Goal: Task Accomplishment & Management: Complete application form

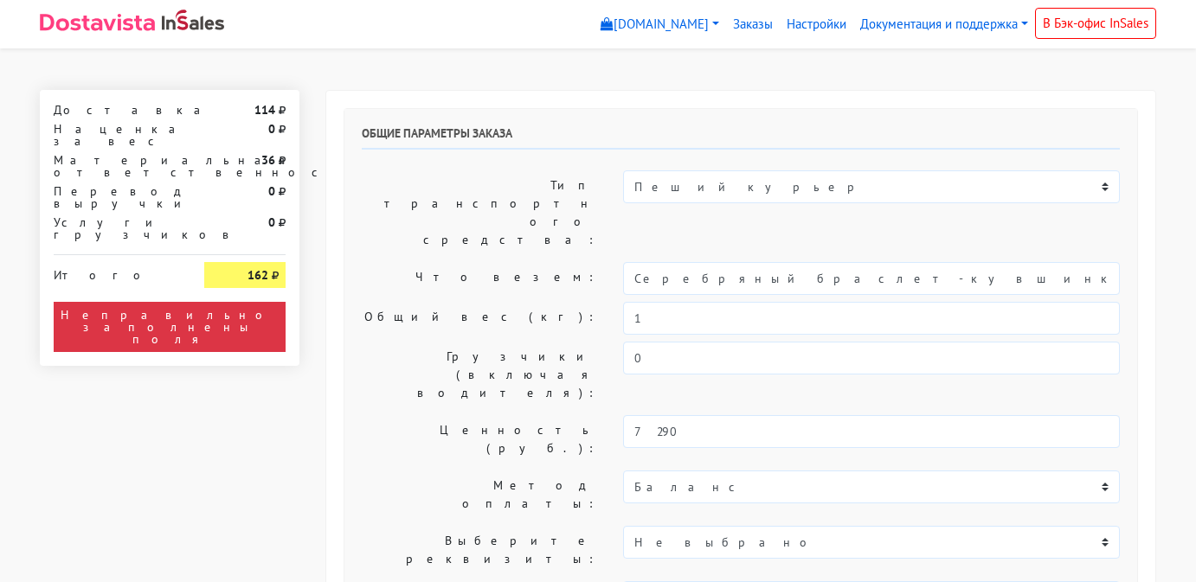
select select "11:00"
select select "20:00"
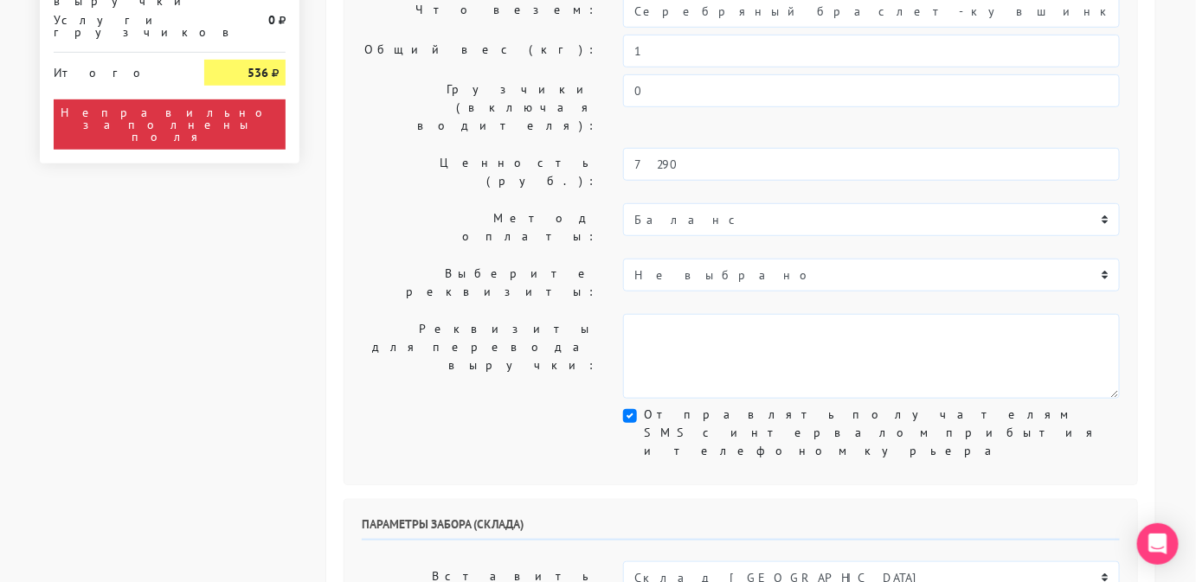
scroll to position [274, 0]
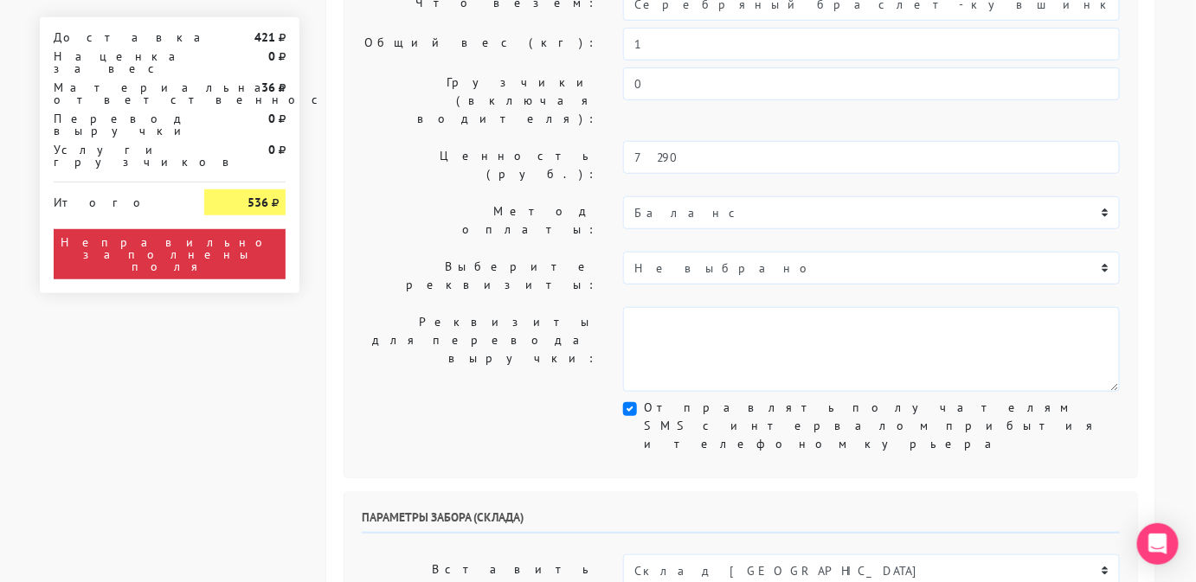
select select "11.10.2025"
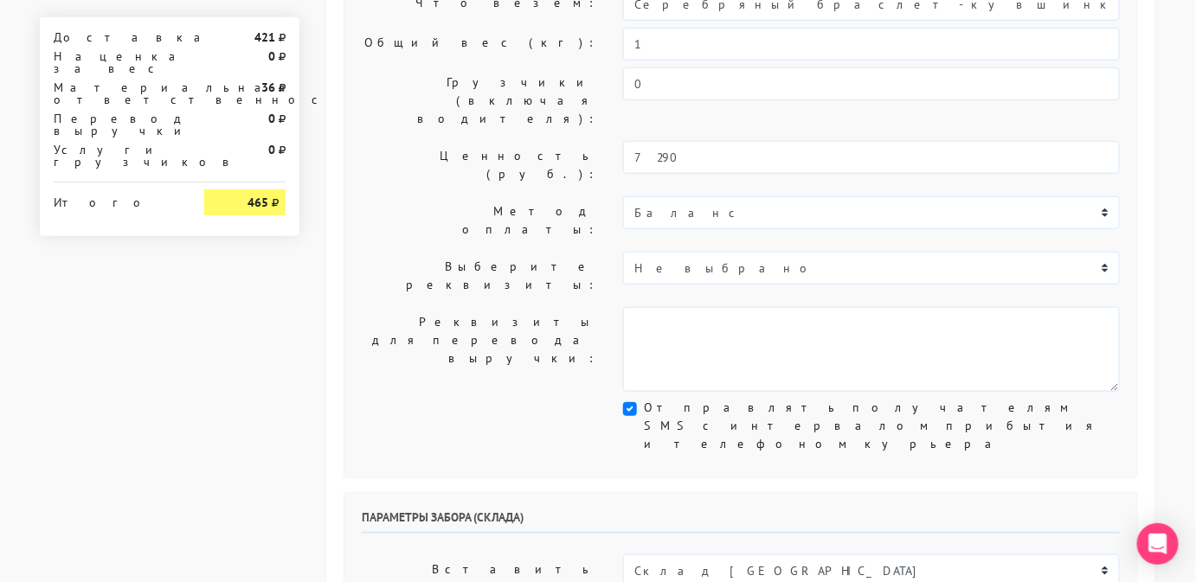
select select "16:00"
select select "21:00"
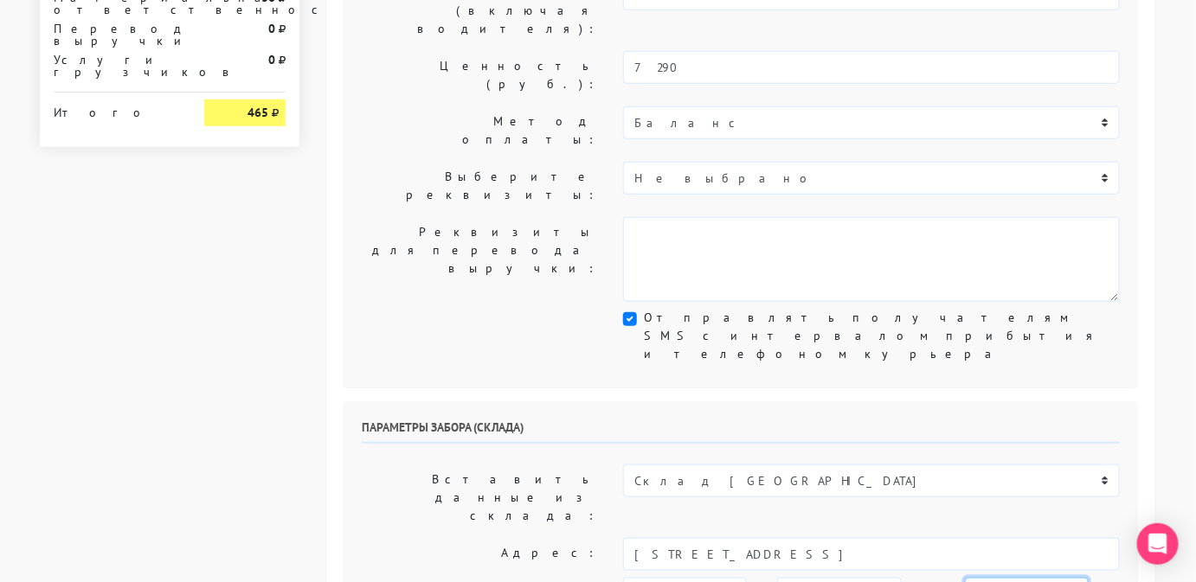
scroll to position [406, 0]
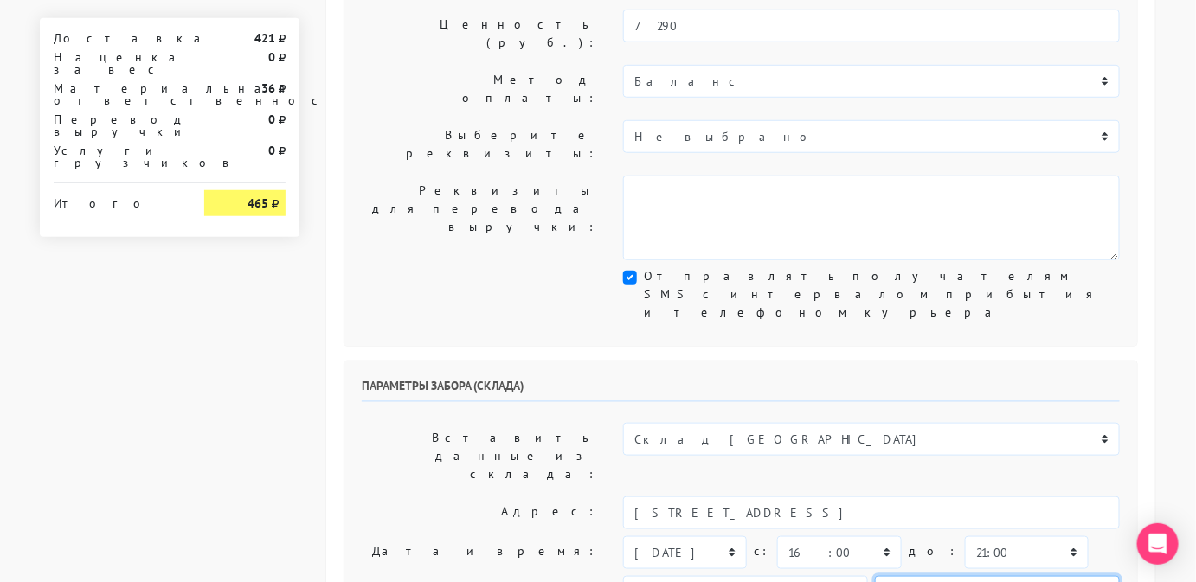
drag, startPoint x: 1018, startPoint y: 379, endPoint x: 733, endPoint y: 362, distance: 285.3
click at [733, 362] on div "Параметры забора (склада) Вставить данные из склада: Склад Москва Склад Санкт-П…" at bounding box center [740, 579] width 793 height 434
type input "9234443831"
drag, startPoint x: 734, startPoint y: 392, endPoint x: 603, endPoint y: 374, distance: 131.9
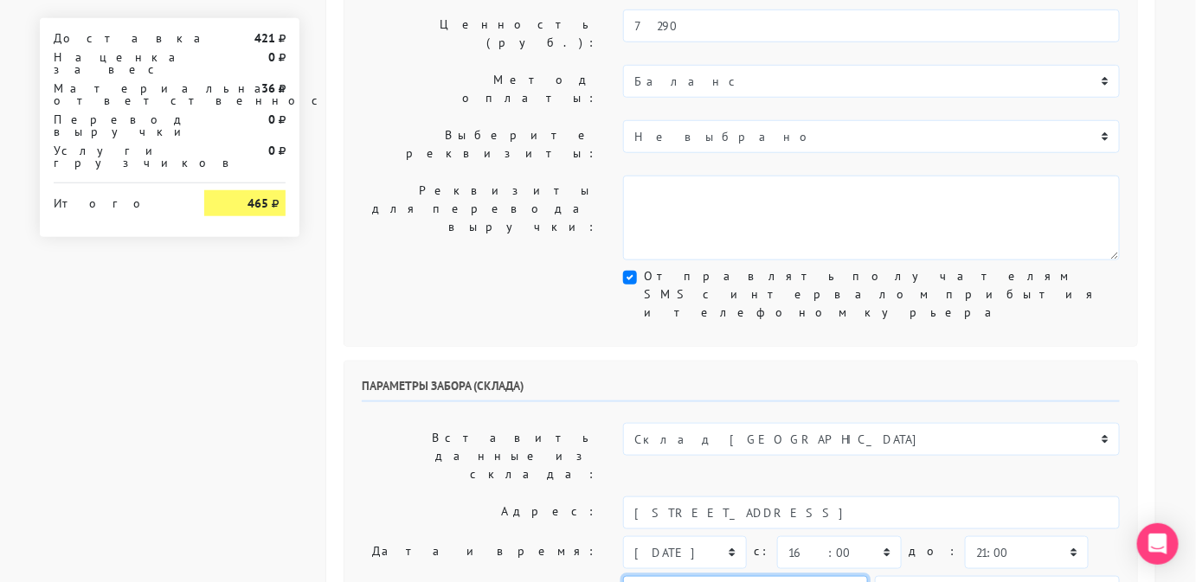
type input "Менеджер"
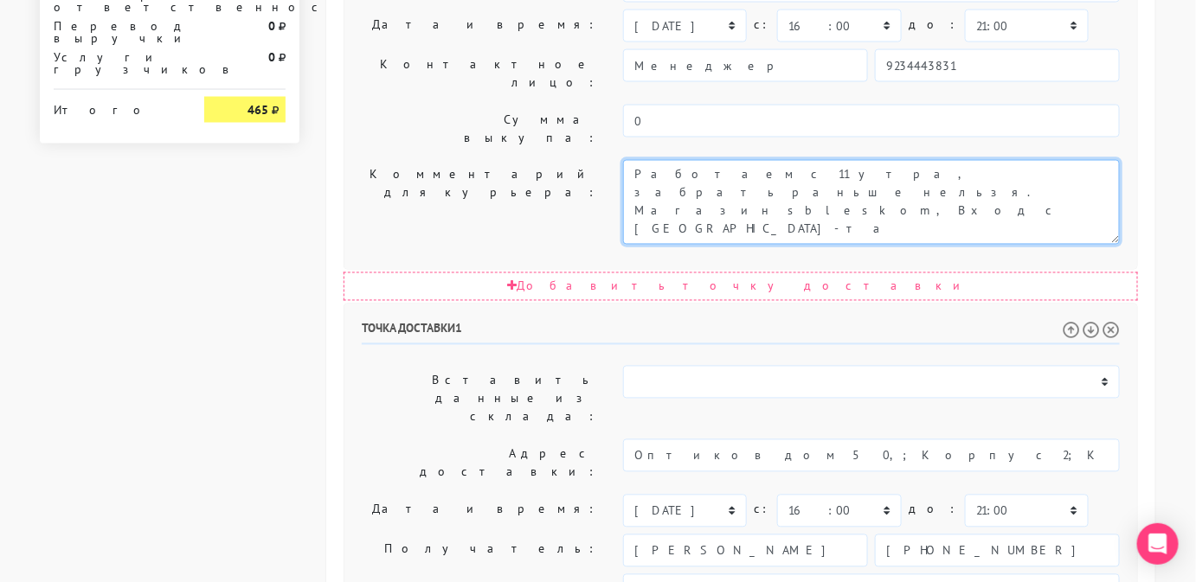
scroll to position [934, 0]
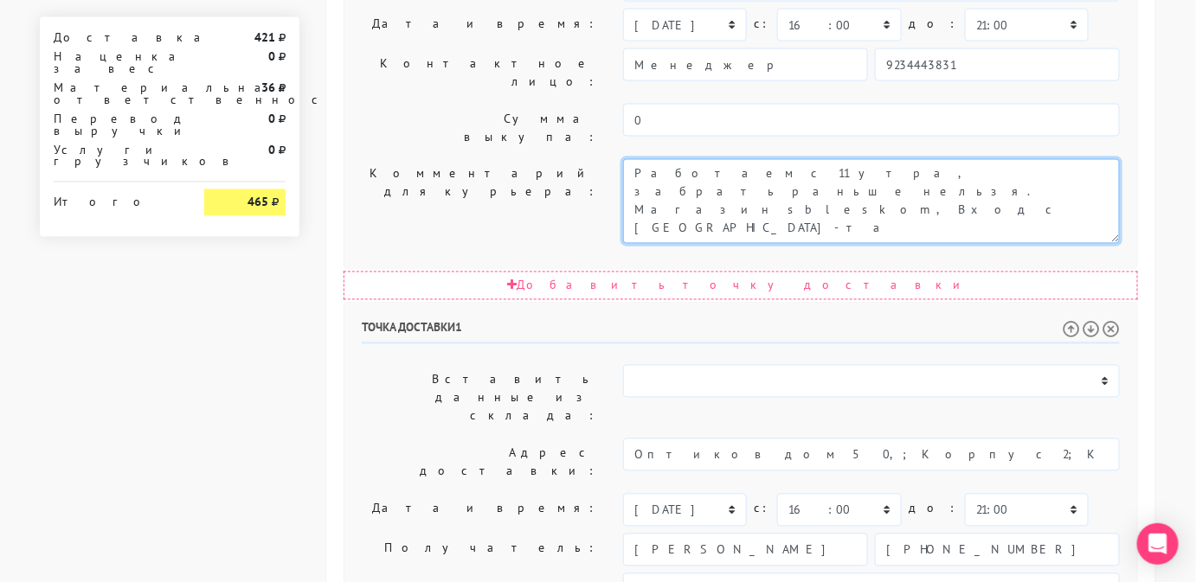
type textarea "Работаем с 11 утра, забрать раньше нельзя. Магазин sbleskom, Вход с Большого пр…"
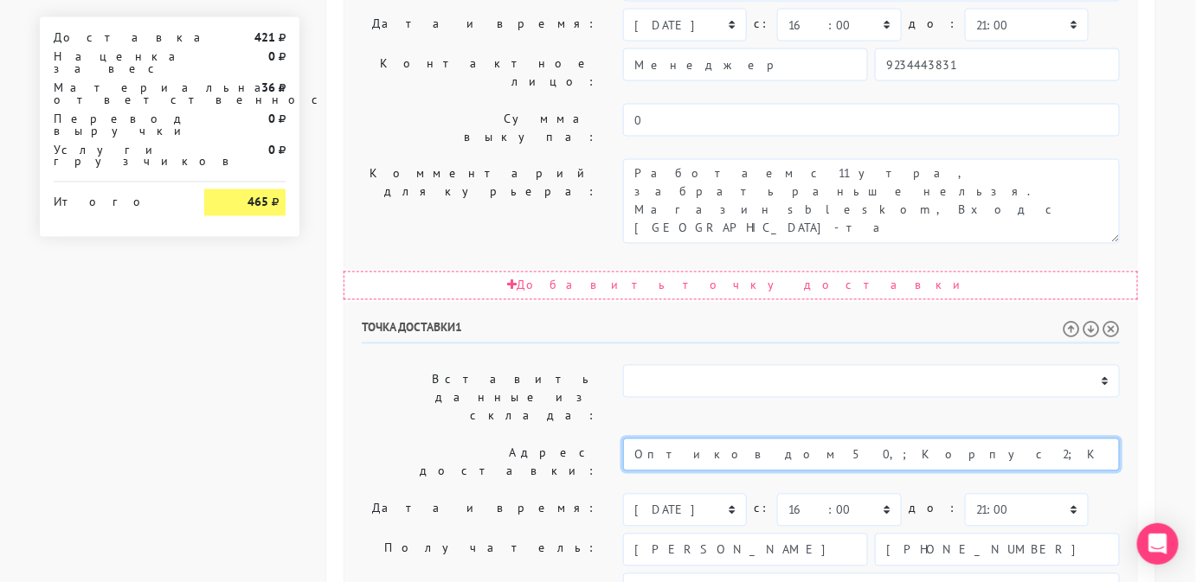
click at [850, 439] on input "Оптиков дом 50,; Корпус 2; Квартира 58Санкт-ПетербургРоссия" at bounding box center [871, 455] width 497 height 33
drag, startPoint x: 1000, startPoint y: 189, endPoint x: 861, endPoint y: 186, distance: 138.5
click at [861, 439] on input "Оптиков дом 50,; Корпус 2; Квартира 100Санкт-ПетербургРоссия" at bounding box center [871, 455] width 497 height 33
type input "Оптиков дом 50,; Корпус 2; Квартира 100"
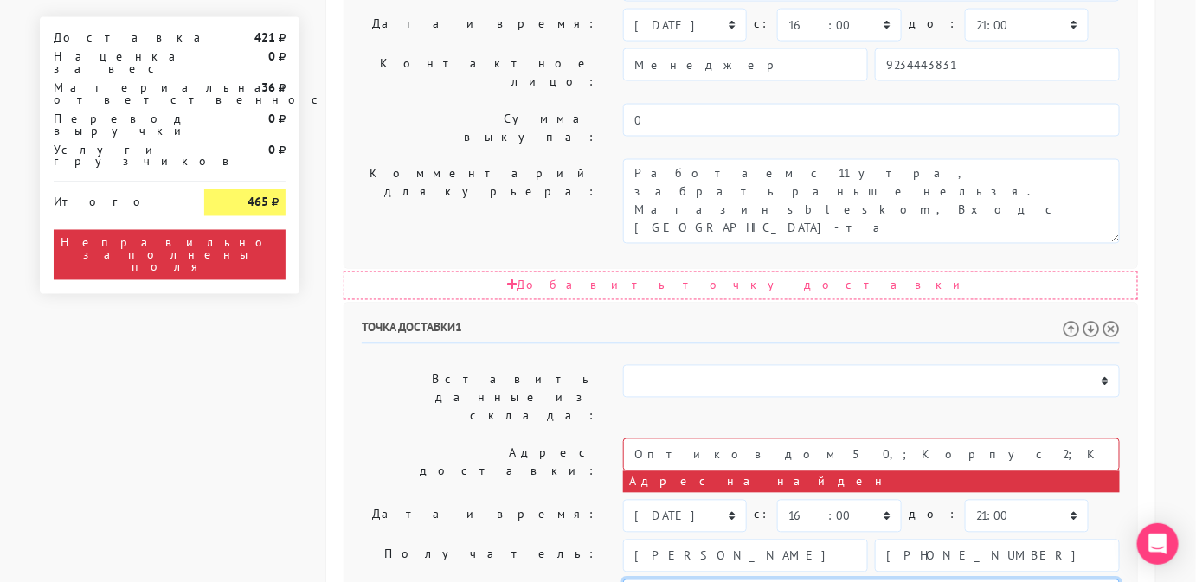
type textarea "Позвонить получателю за 1 час. Доставить Екатерине - +7 (915) 093-91-56 - звони…"
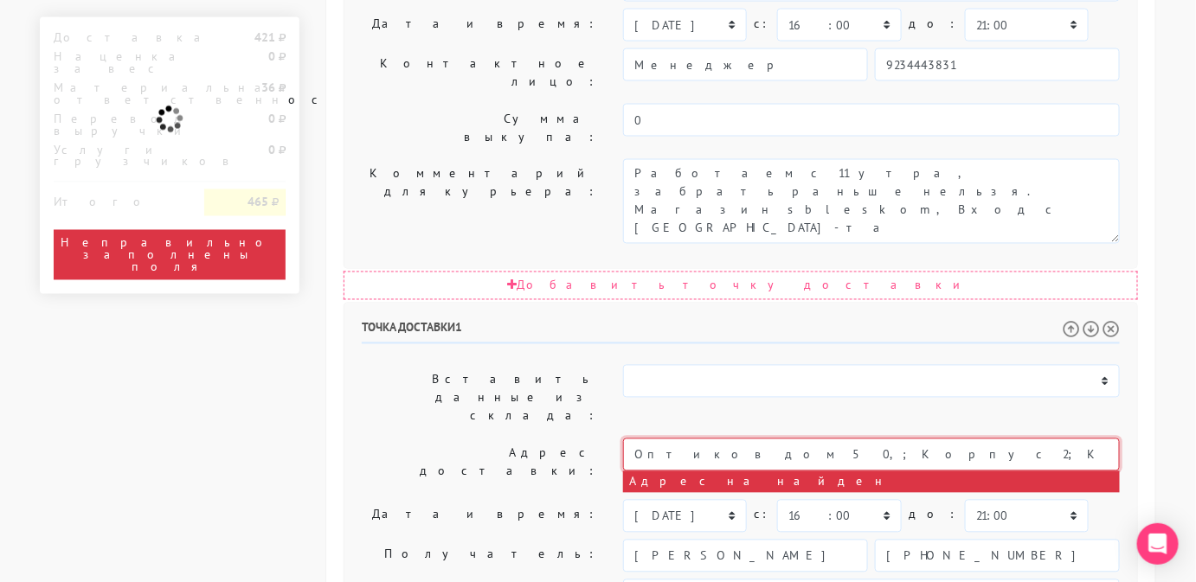
click at [853, 439] on input "Оптиков дом 50,; Корпус 2; Квартира 100" at bounding box center [871, 455] width 497 height 33
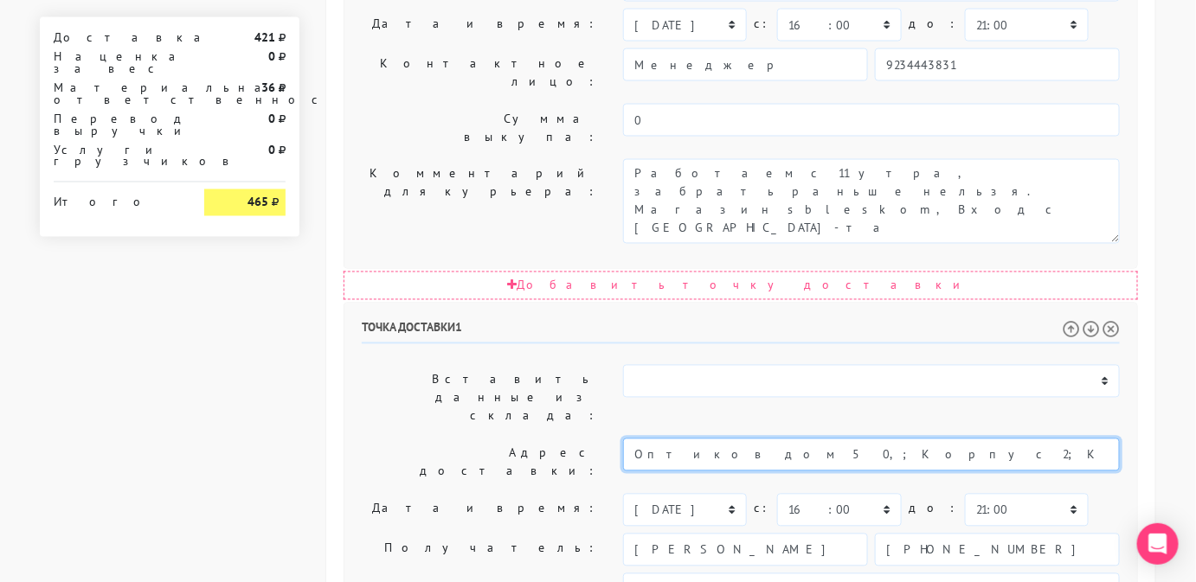
click at [729, 439] on input "Оптиков дом 50,; Корпус 2; Квартира 100" at bounding box center [871, 455] width 497 height 33
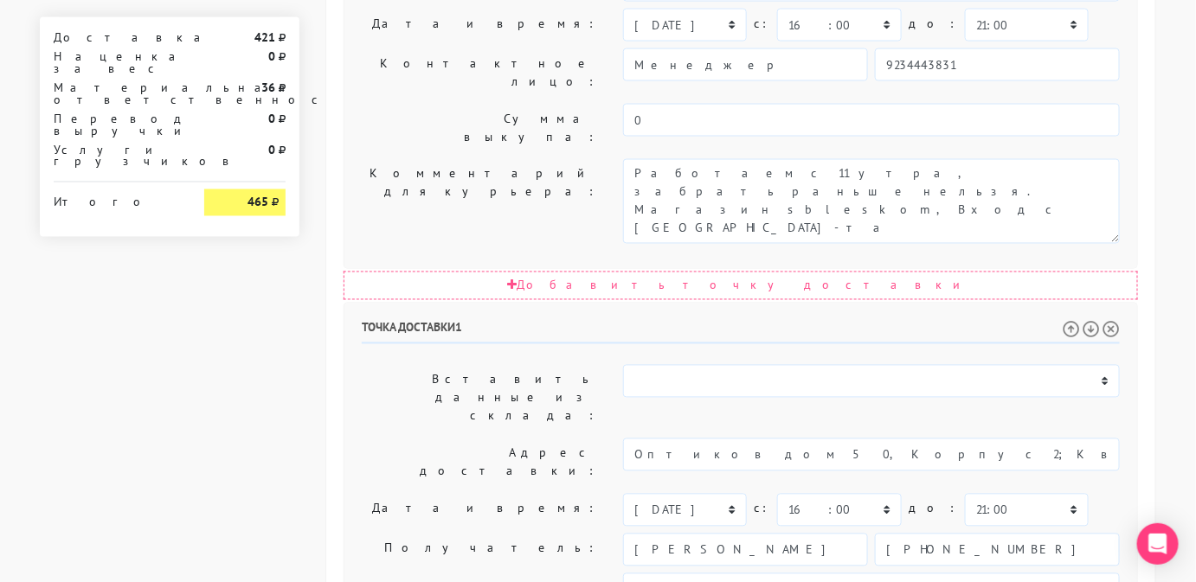
click at [761, 494] on label "c:" at bounding box center [762, 509] width 16 height 30
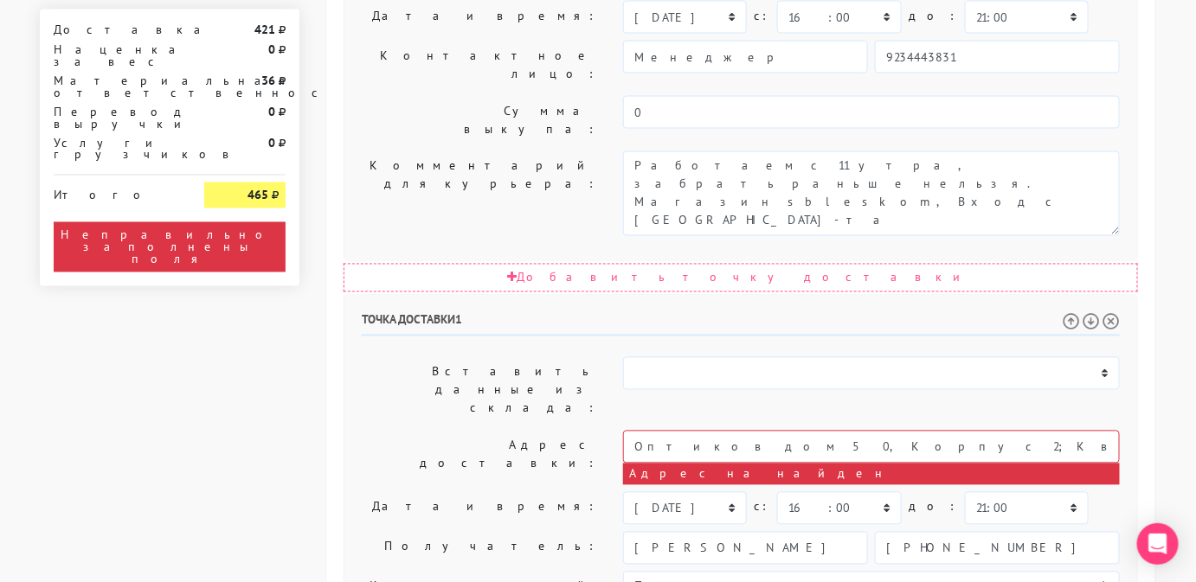
scroll to position [943, 0]
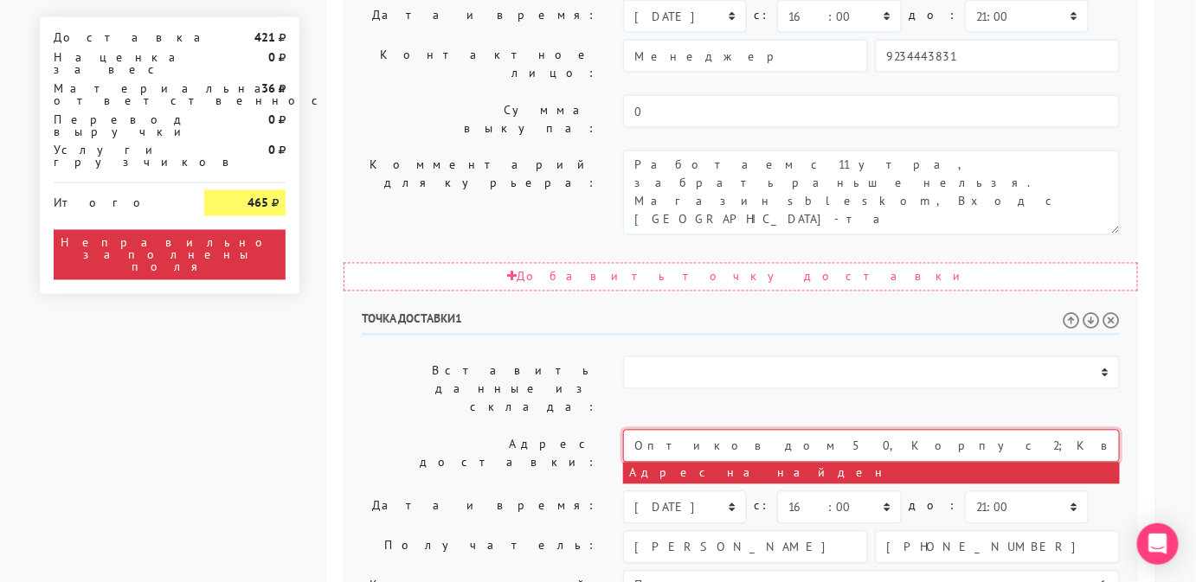
drag, startPoint x: 870, startPoint y: 177, endPoint x: 729, endPoint y: 173, distance: 141.1
click at [729, 430] on input "Оптиков дом 50, Корпус 2; Квартира 100" at bounding box center [871, 446] width 497 height 33
click at [703, 430] on input "Оптиков дом 50" at bounding box center [871, 446] width 497 height 33
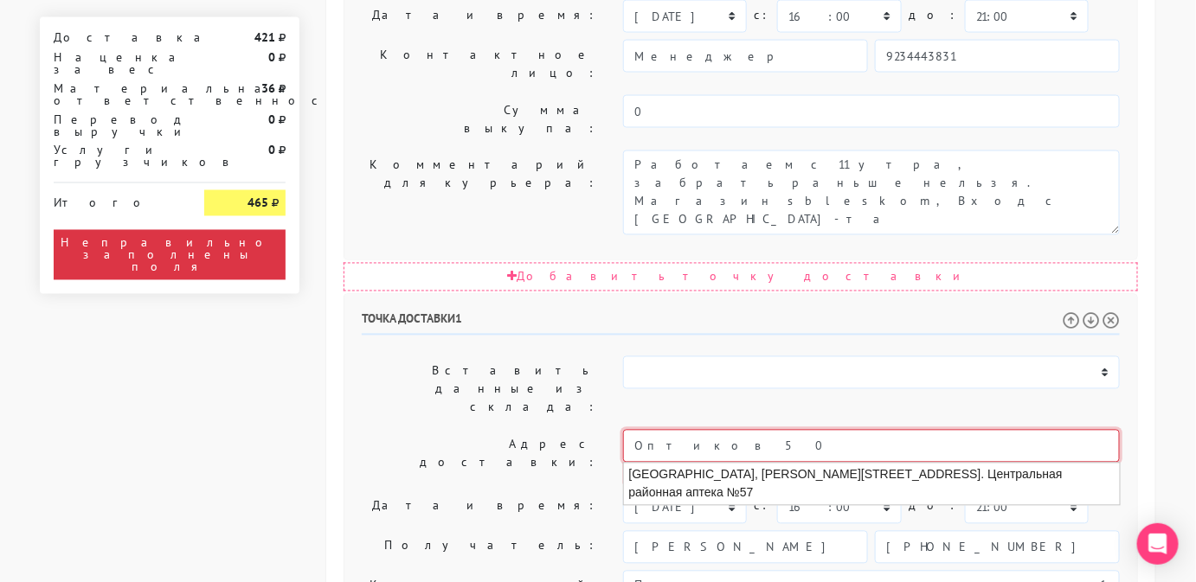
click at [731, 430] on input "Оптиков 50" at bounding box center [871, 446] width 497 height 33
click at [712, 430] on input "Оптиков 50" at bounding box center [871, 446] width 497 height 33
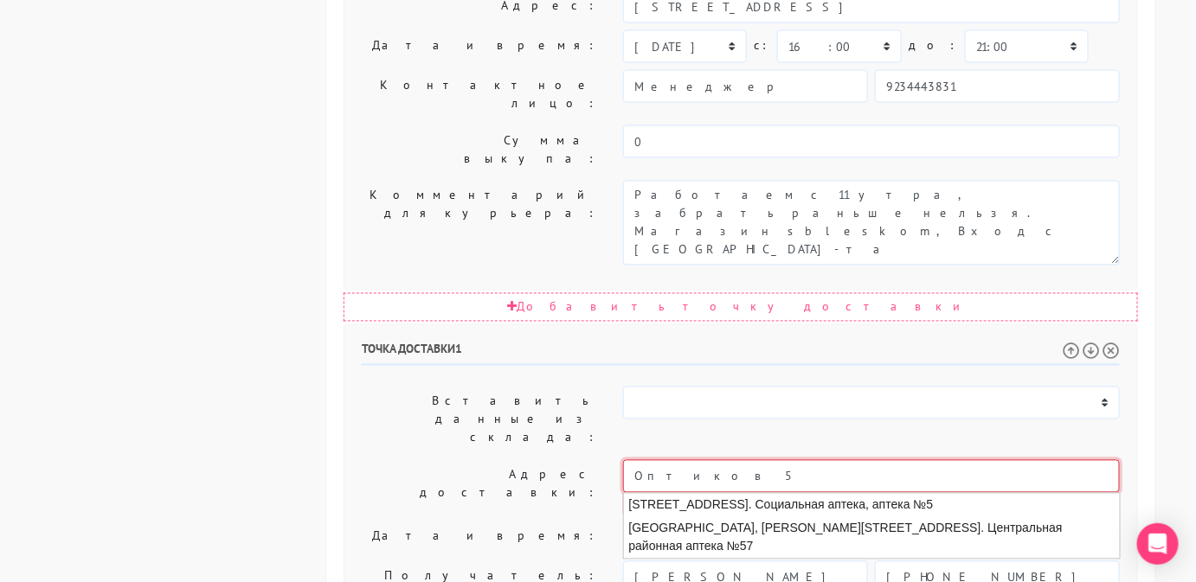
scroll to position [921, 0]
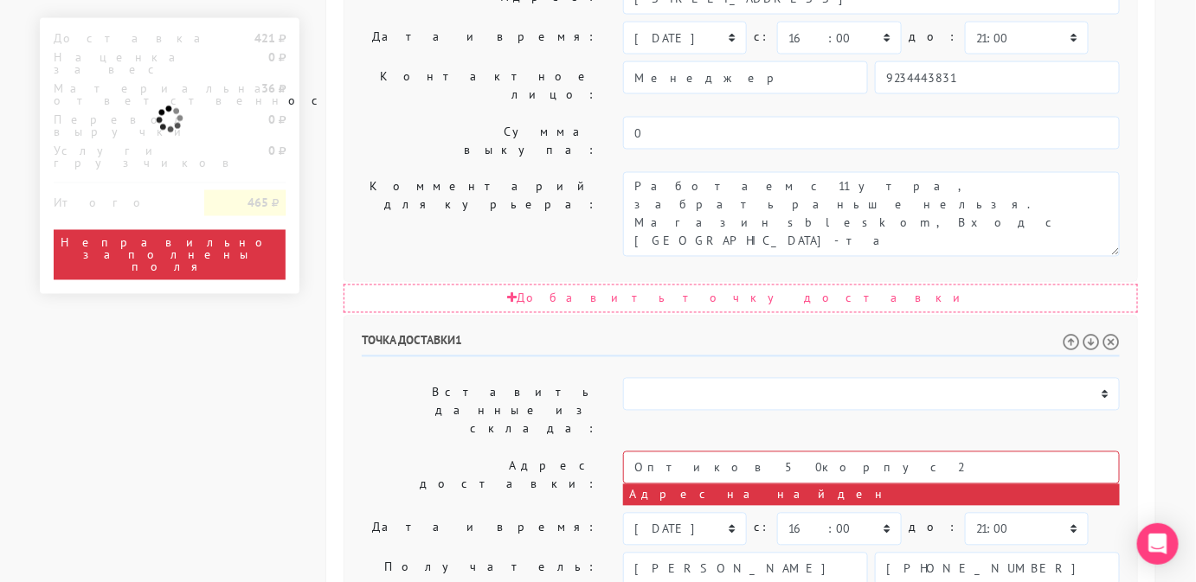
click at [598, 452] on label "Адрес доставки:" at bounding box center [479, 479] width 261 height 55
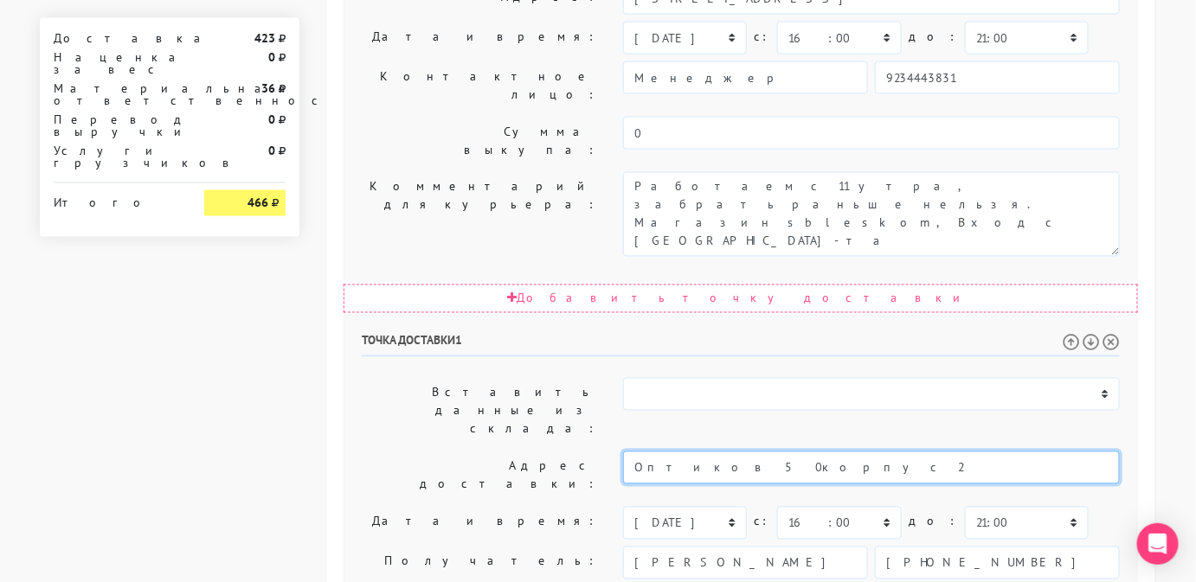
click at [833, 452] on input "Оптиков 50корпус 2" at bounding box center [871, 468] width 497 height 33
type input "Оптиков 50корпус 2 кв 100"
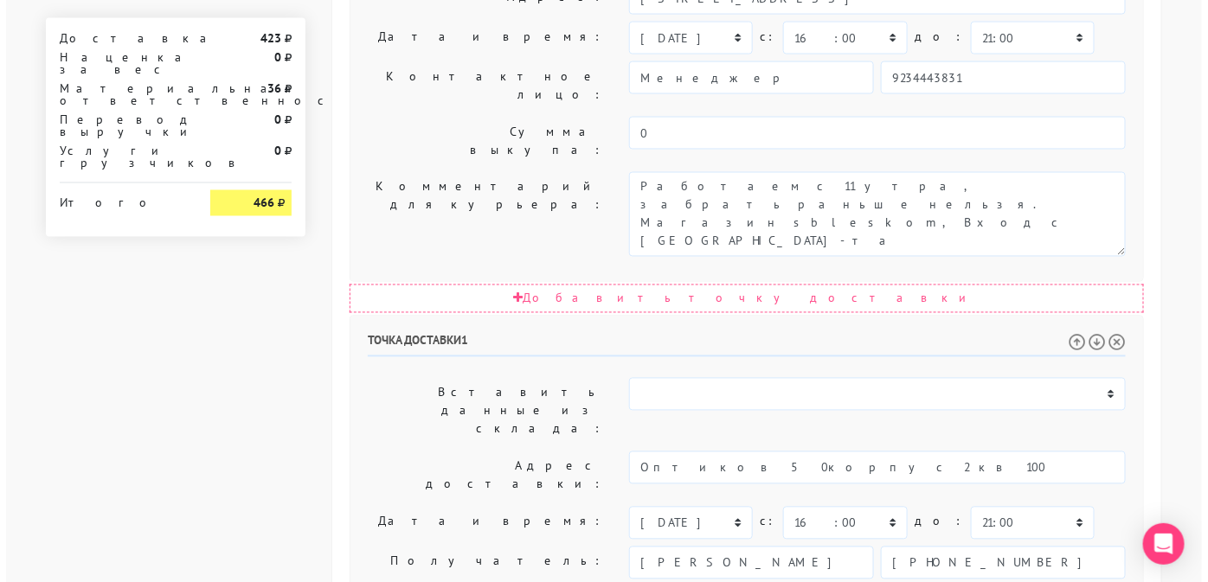
scroll to position [0, 0]
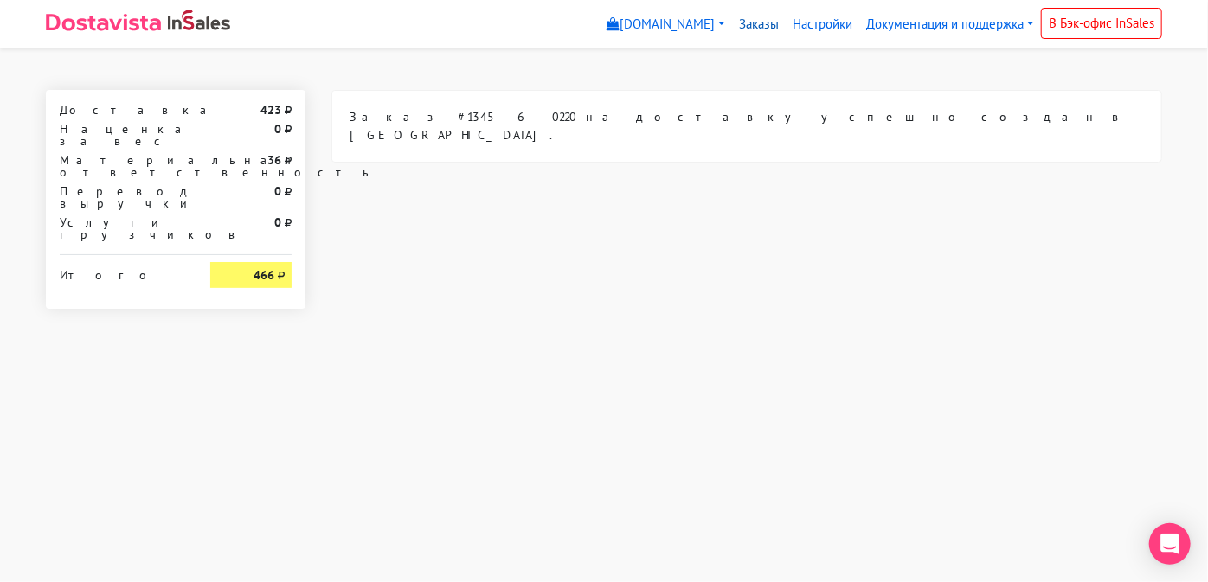
click at [756, 23] on link "Заказы" at bounding box center [759, 25] width 54 height 34
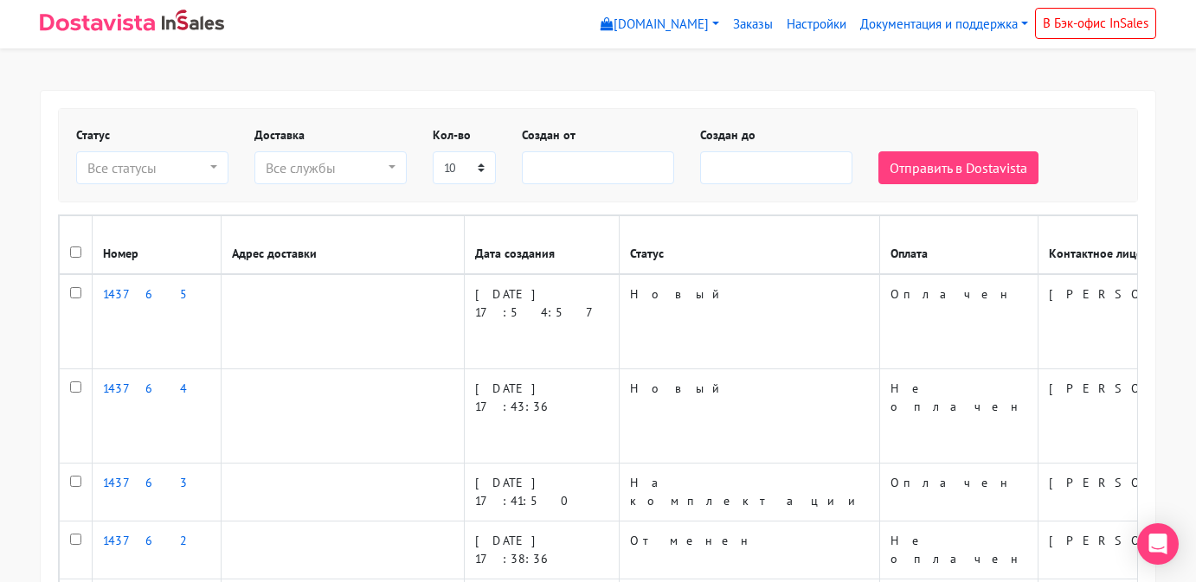
select select
